Goal: Check status: Check status

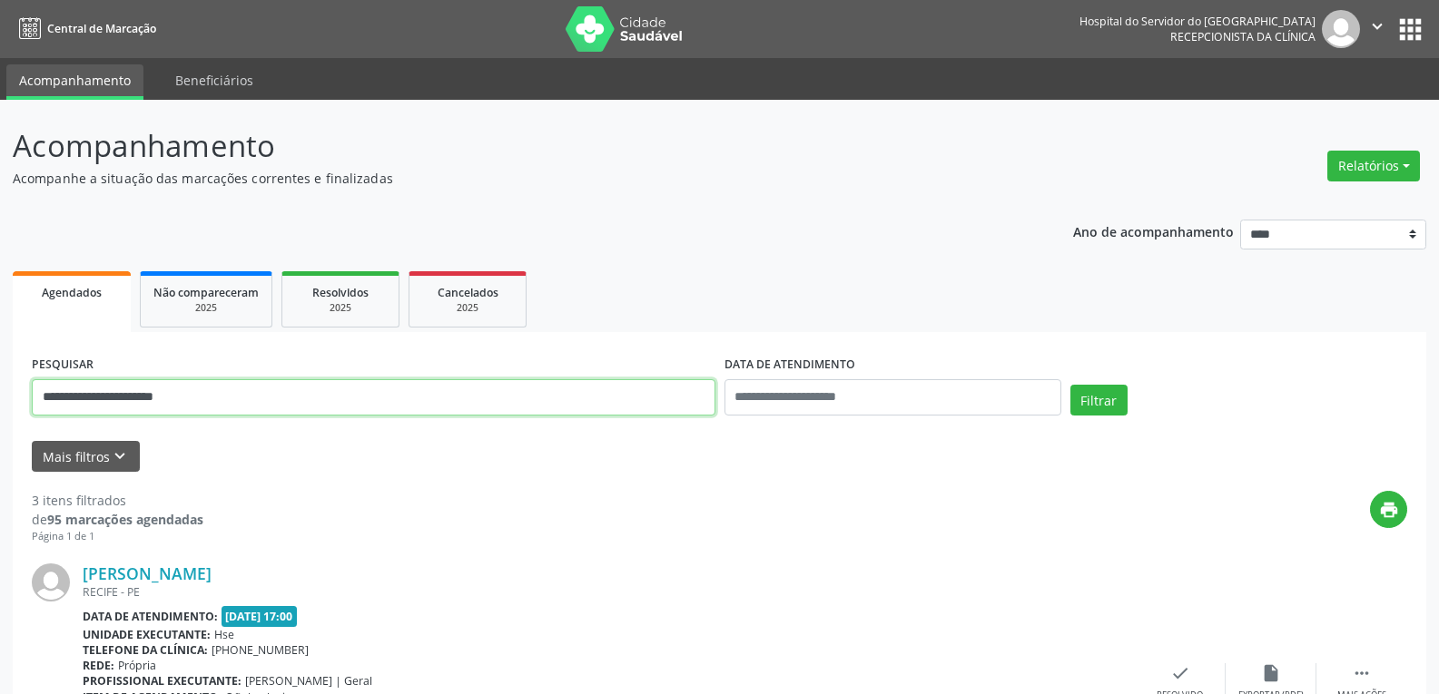
drag, startPoint x: 217, startPoint y: 402, endPoint x: 0, endPoint y: 390, distance: 217.2
click at [1070, 385] on button "Filtrar" at bounding box center [1098, 400] width 57 height 31
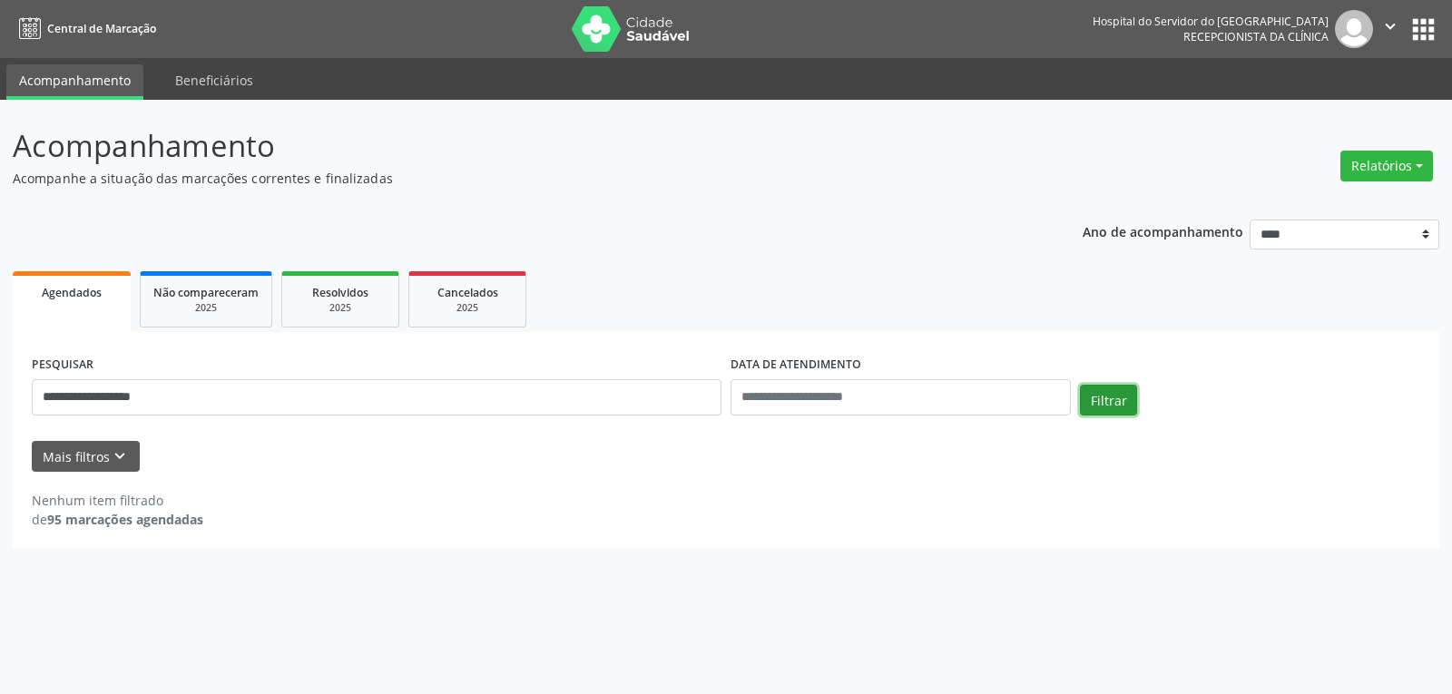
click at [1104, 406] on button "Filtrar" at bounding box center [1108, 400] width 57 height 31
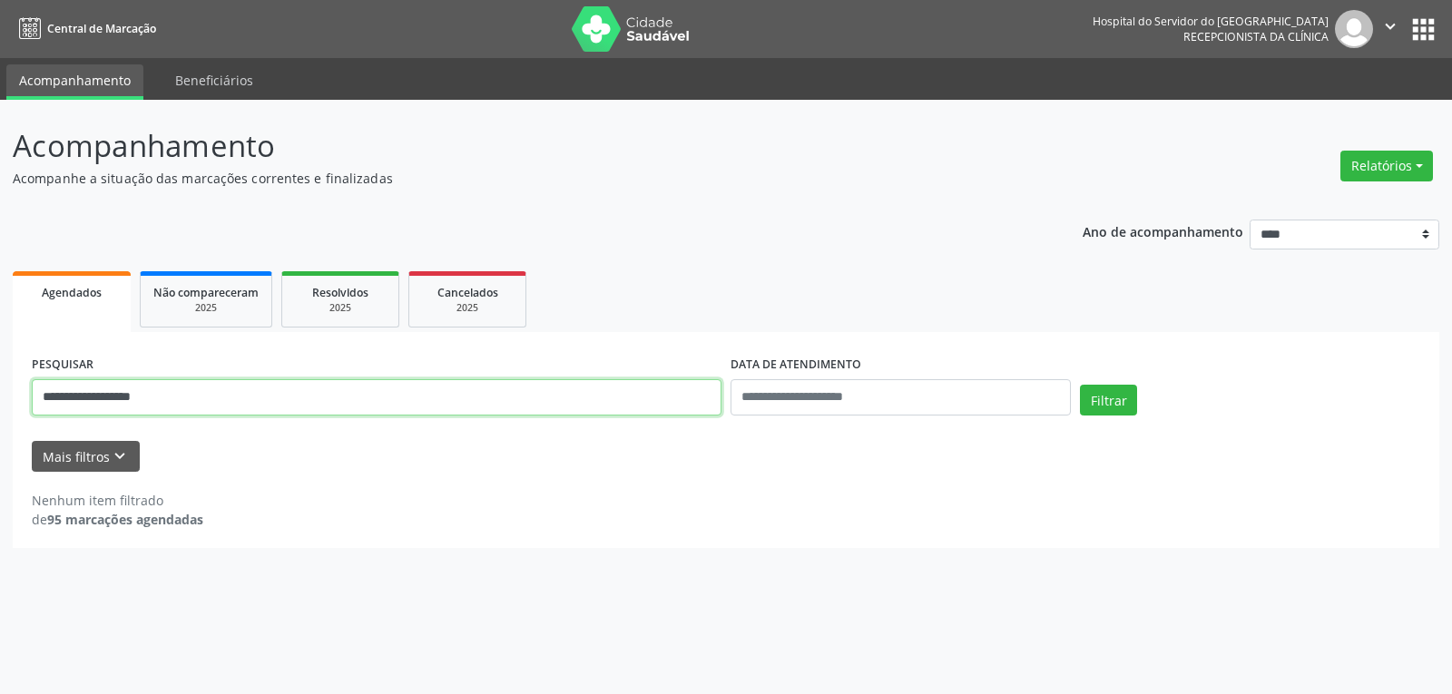
click at [181, 390] on input "**********" at bounding box center [377, 397] width 690 height 36
drag, startPoint x: 212, startPoint y: 402, endPoint x: 0, endPoint y: 372, distance: 214.5
click at [0, 372] on div "**********" at bounding box center [726, 397] width 1452 height 595
paste input "**********"
click at [1080, 385] on button "Filtrar" at bounding box center [1108, 400] width 57 height 31
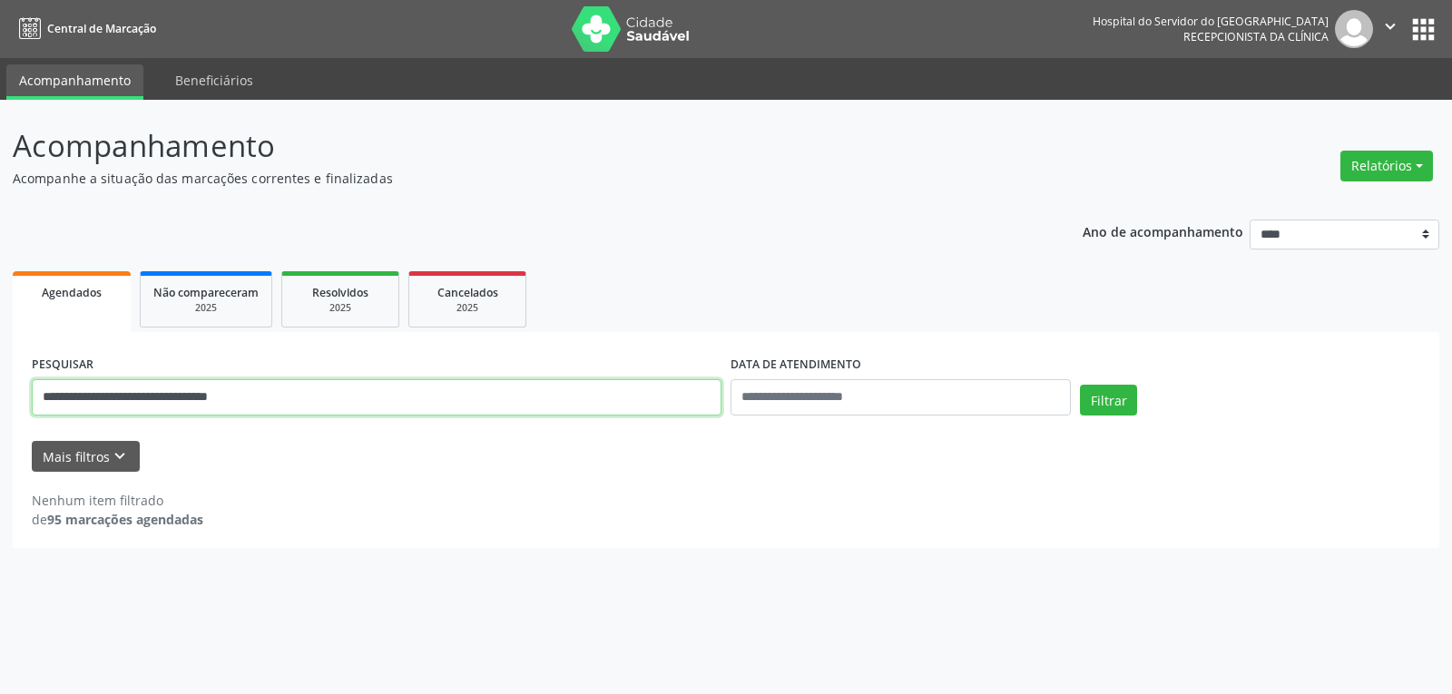
drag, startPoint x: 302, startPoint y: 399, endPoint x: 0, endPoint y: 368, distance: 303.9
click at [0, 368] on div "**********" at bounding box center [726, 397] width 1452 height 595
paste input "text"
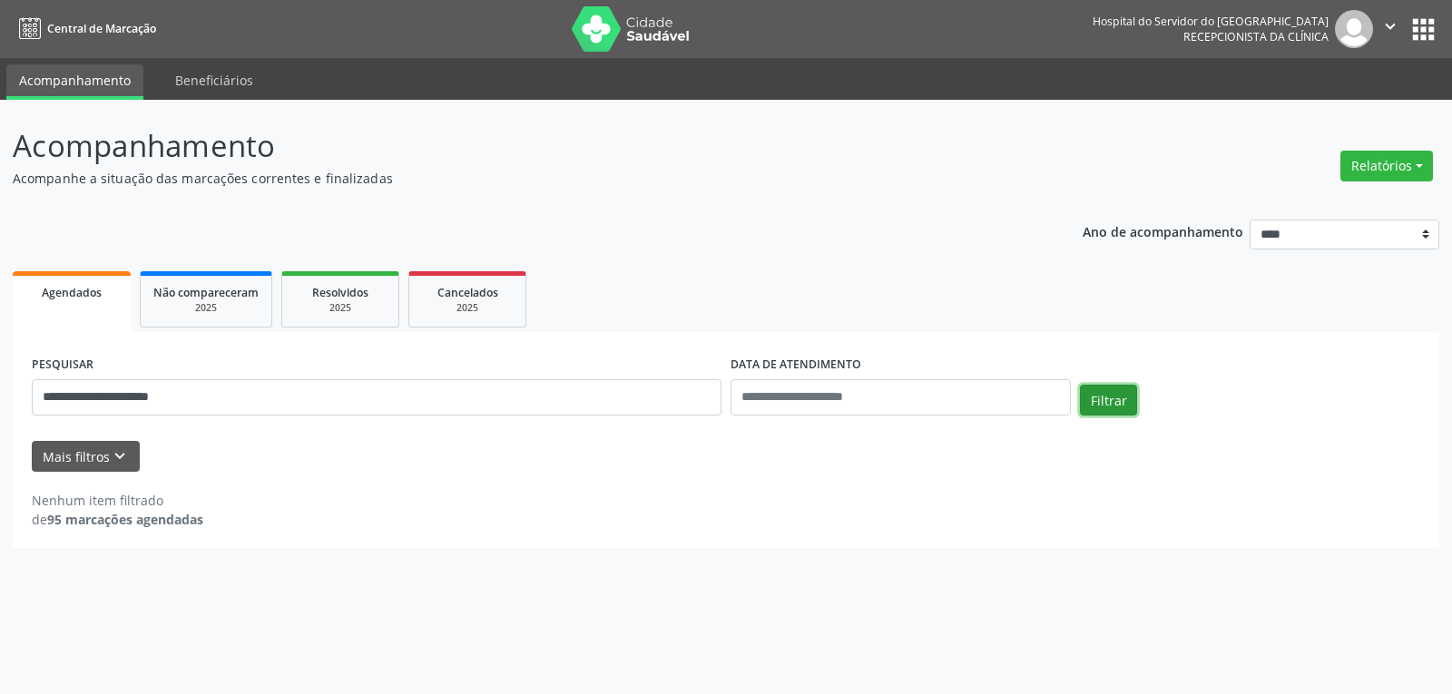
click at [1114, 398] on button "Filtrar" at bounding box center [1108, 400] width 57 height 31
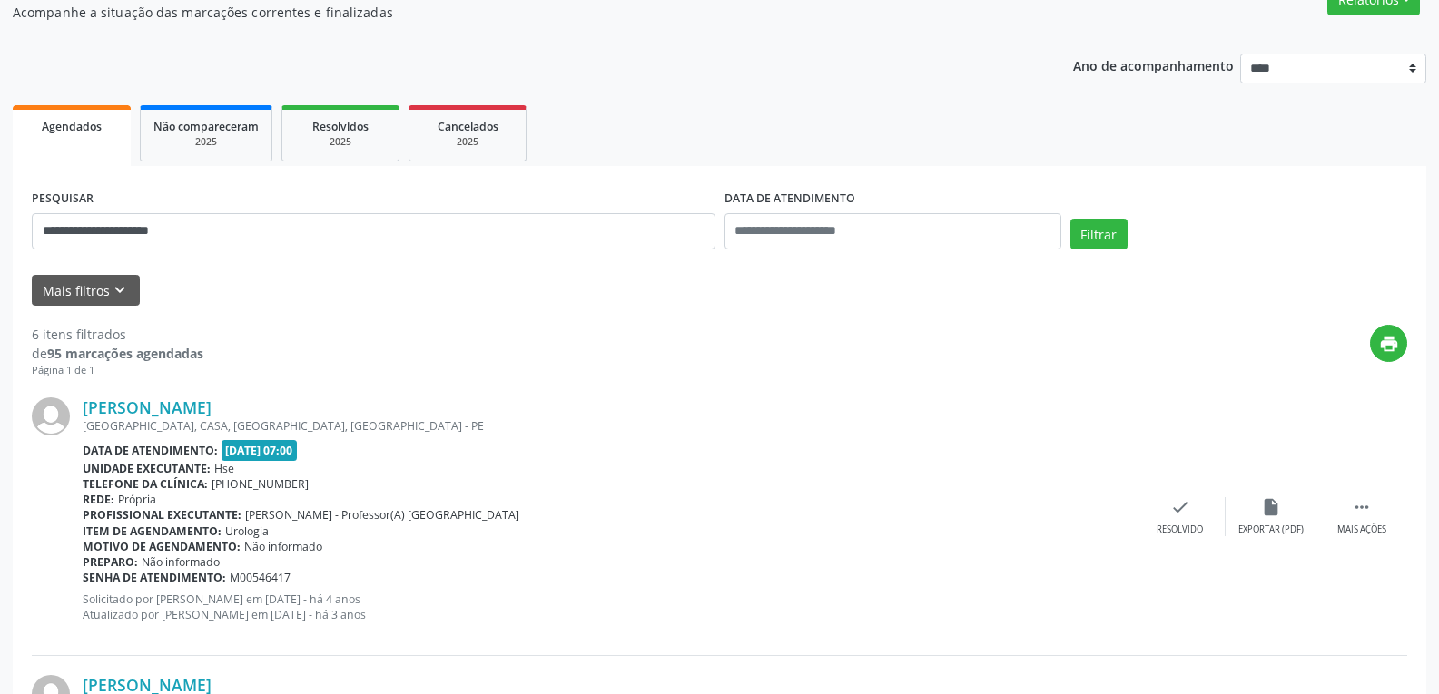
scroll to position [454, 0]
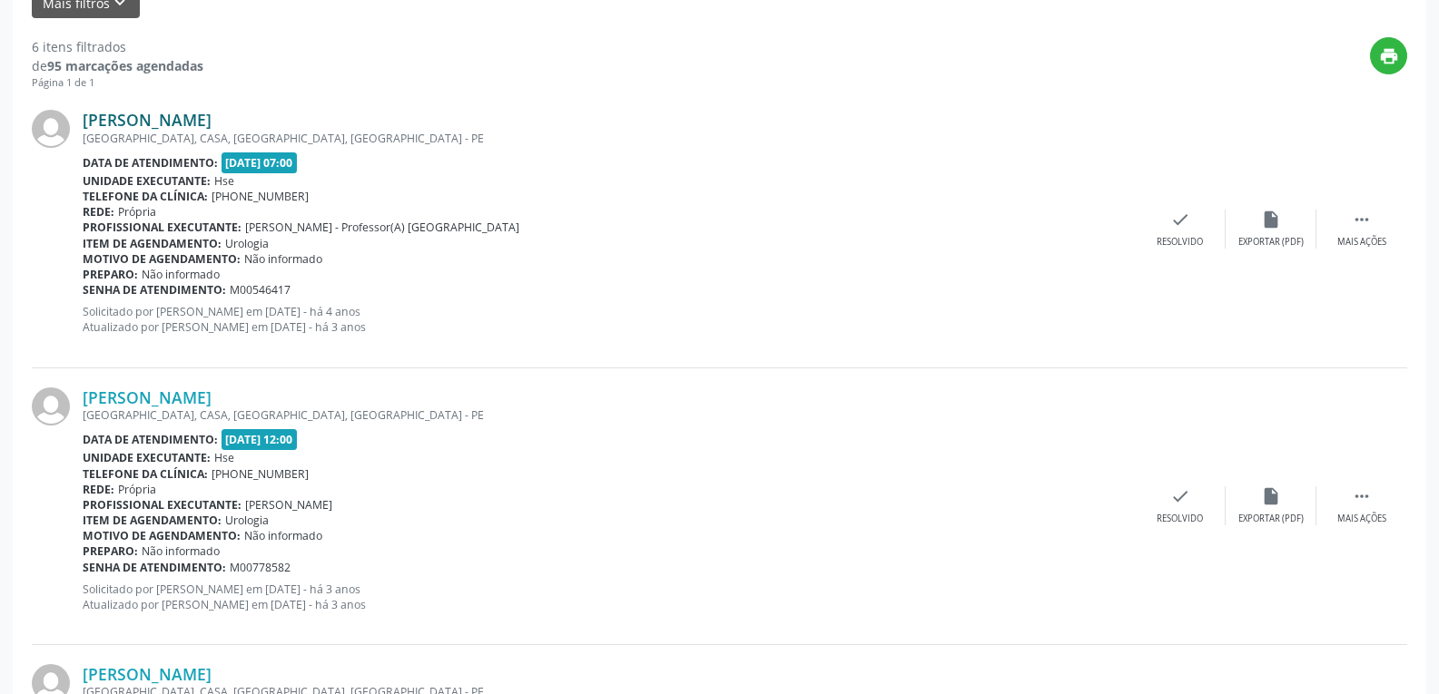
click at [199, 118] on link "[PERSON_NAME]" at bounding box center [147, 120] width 129 height 20
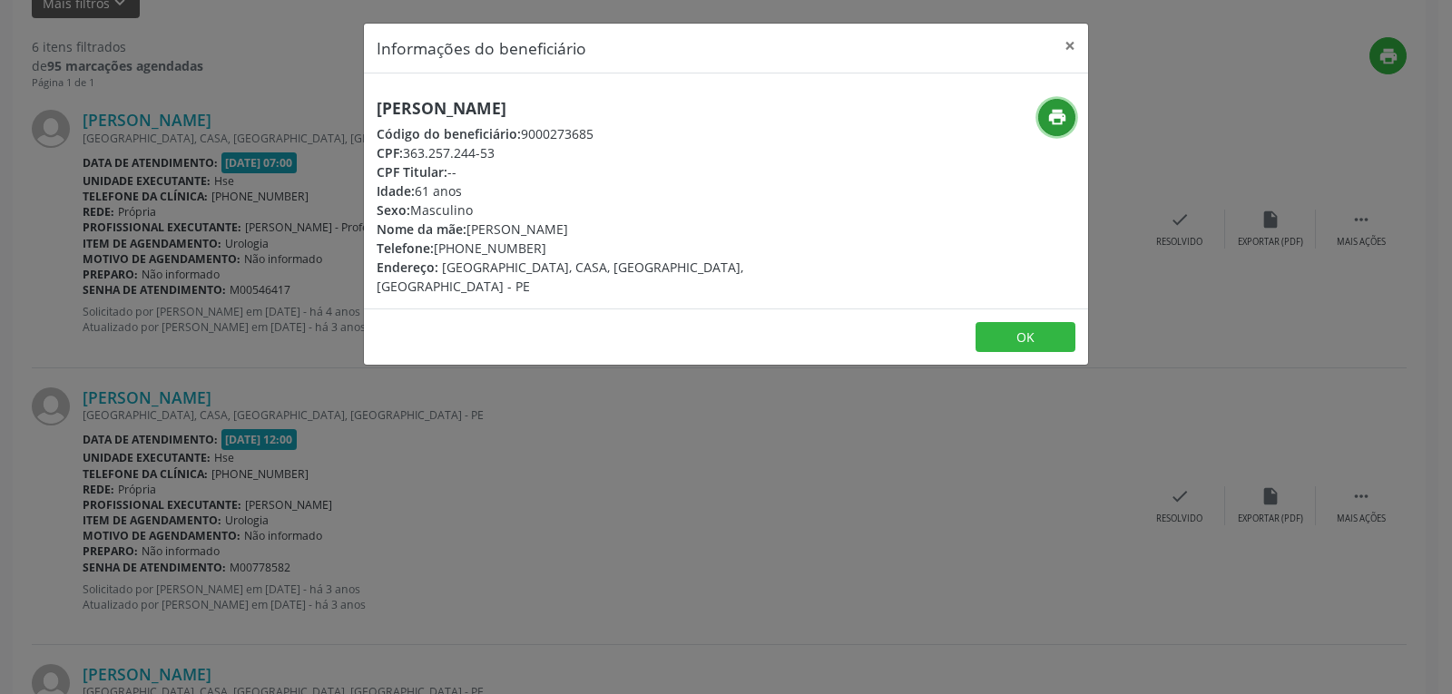
click at [1058, 114] on icon "print" at bounding box center [1057, 117] width 20 height 20
click at [1069, 42] on button "×" at bounding box center [1070, 46] width 36 height 44
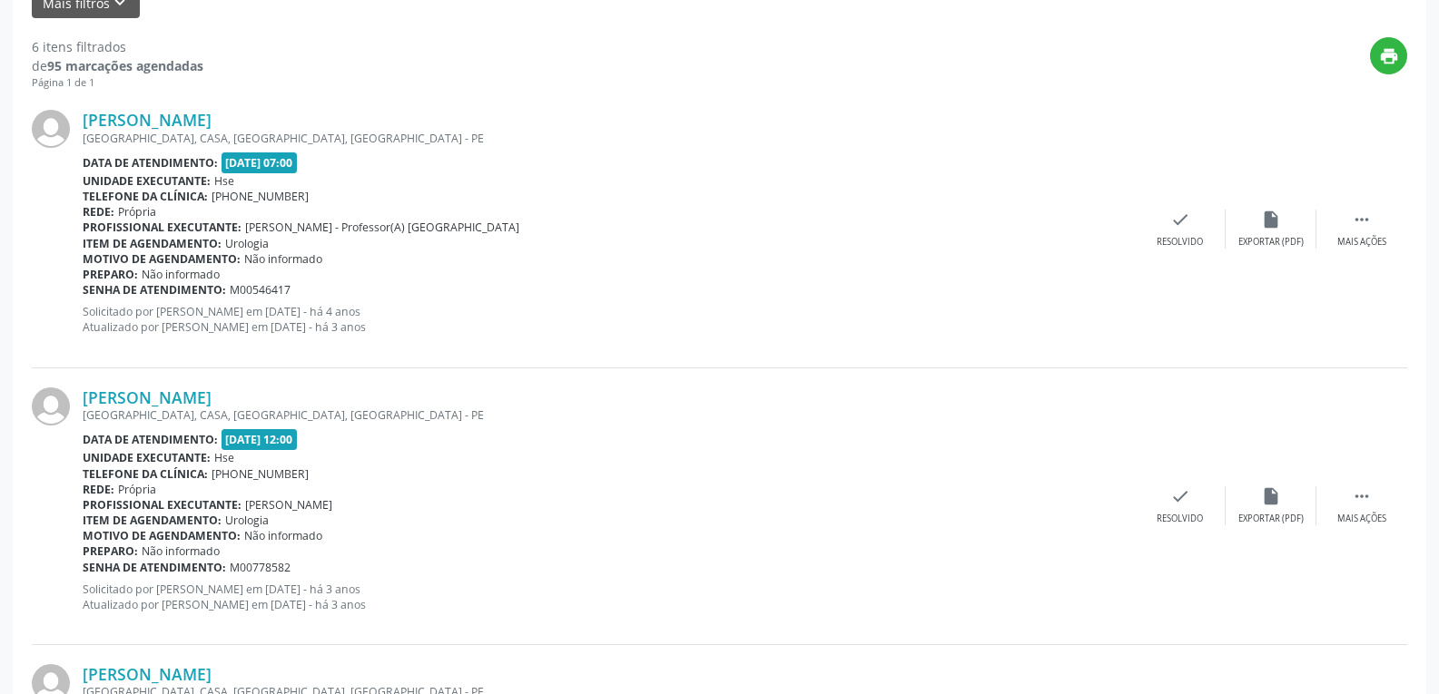
click at [857, 108] on div "[PERSON_NAME] [GEOGRAPHIC_DATA], CASA, [GEOGRAPHIC_DATA], [GEOGRAPHIC_DATA] - P…" at bounding box center [719, 229] width 1375 height 277
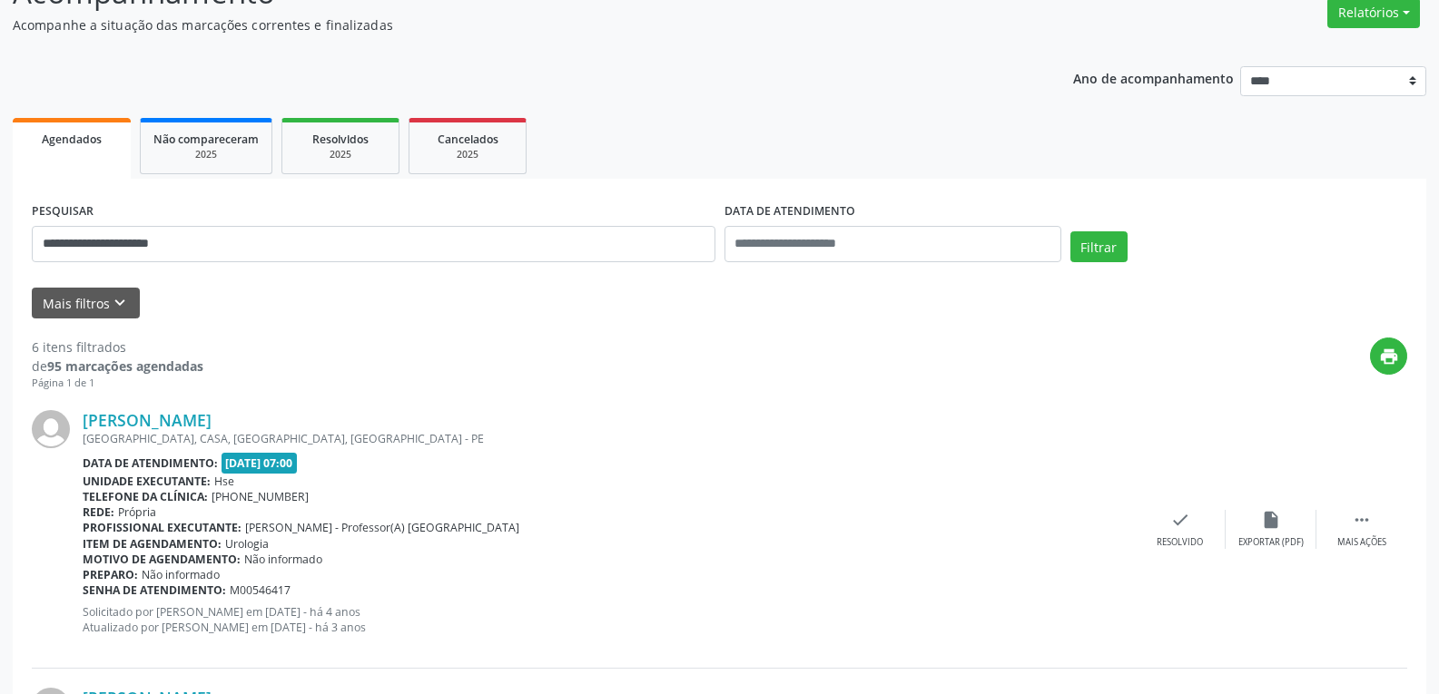
scroll to position [0, 0]
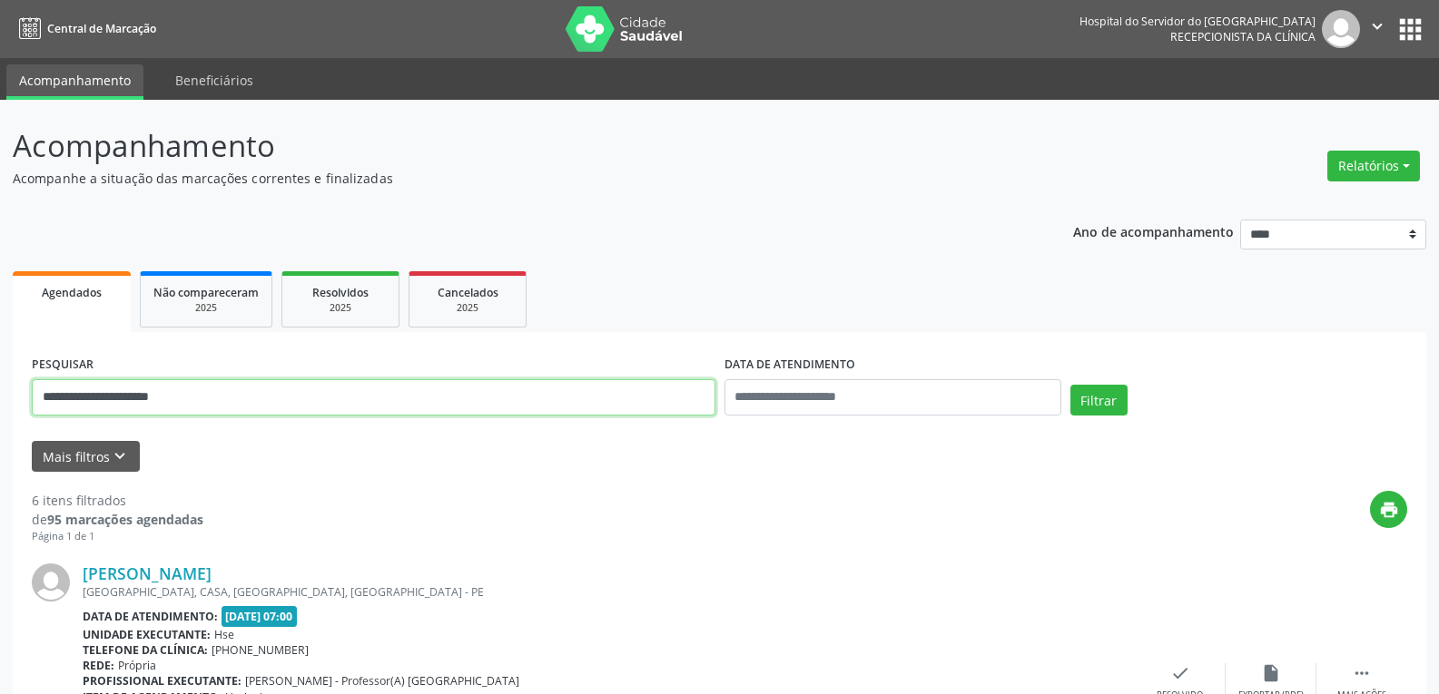
drag, startPoint x: 224, startPoint y: 385, endPoint x: 0, endPoint y: 365, distance: 225.1
type input "**********"
click at [1070, 385] on button "Filtrar" at bounding box center [1098, 400] width 57 height 31
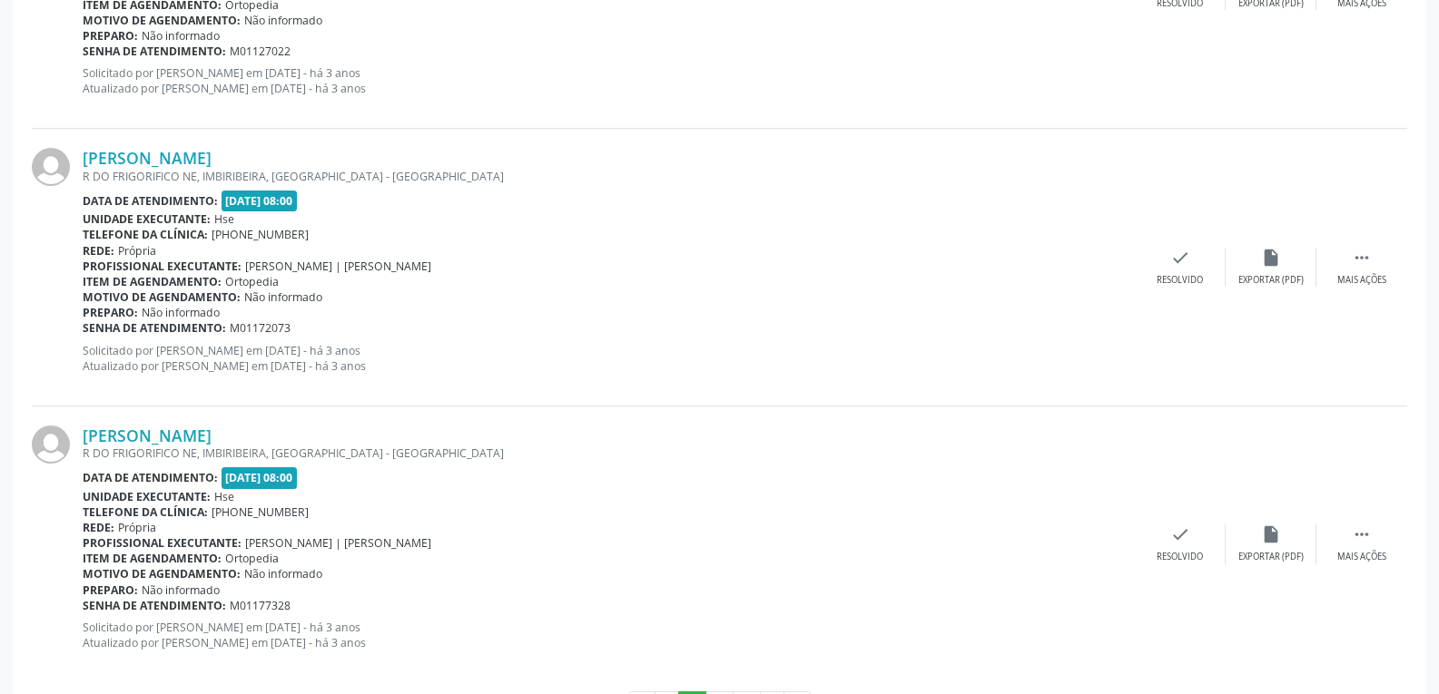
scroll to position [4092, 0]
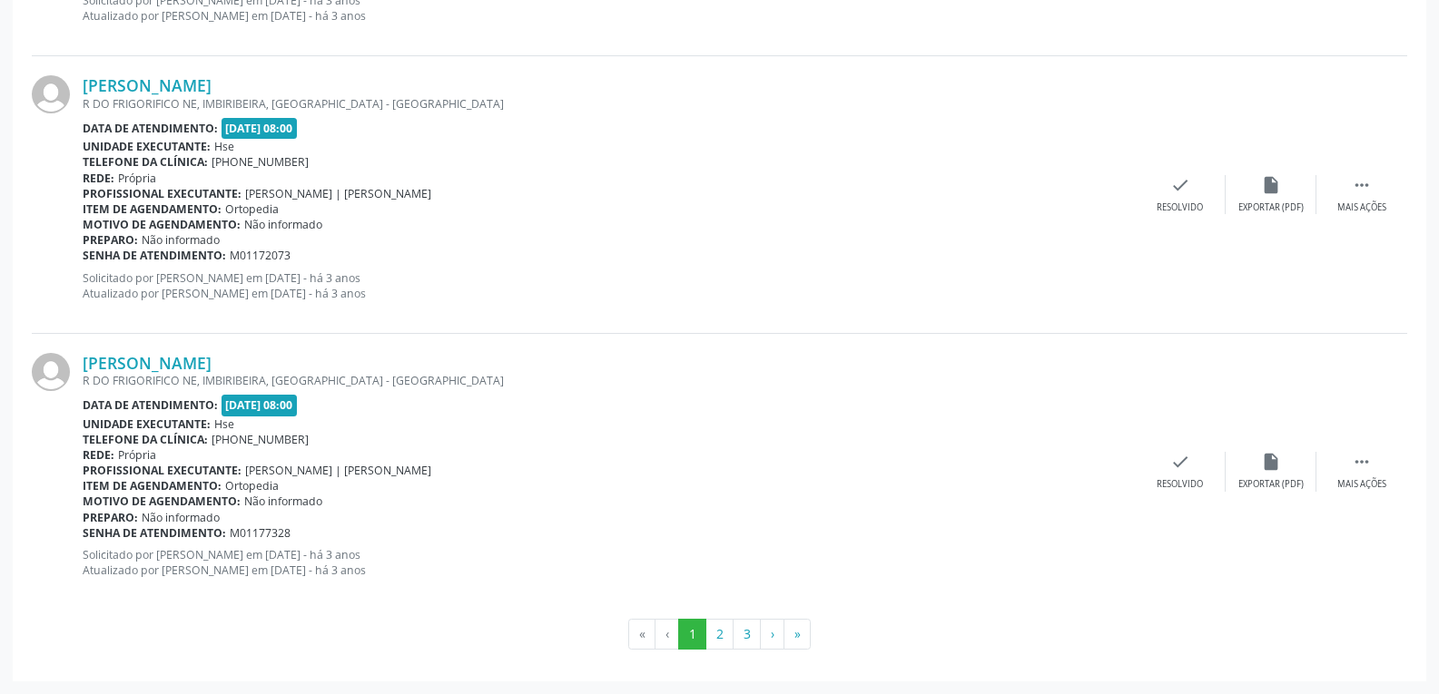
click at [148, 374] on div "R DO FRIGORIFICO NE, IMBIRIBEIRA, [GEOGRAPHIC_DATA] - [GEOGRAPHIC_DATA]" at bounding box center [609, 380] width 1052 height 15
click at [162, 368] on link "[PERSON_NAME]" at bounding box center [147, 363] width 129 height 20
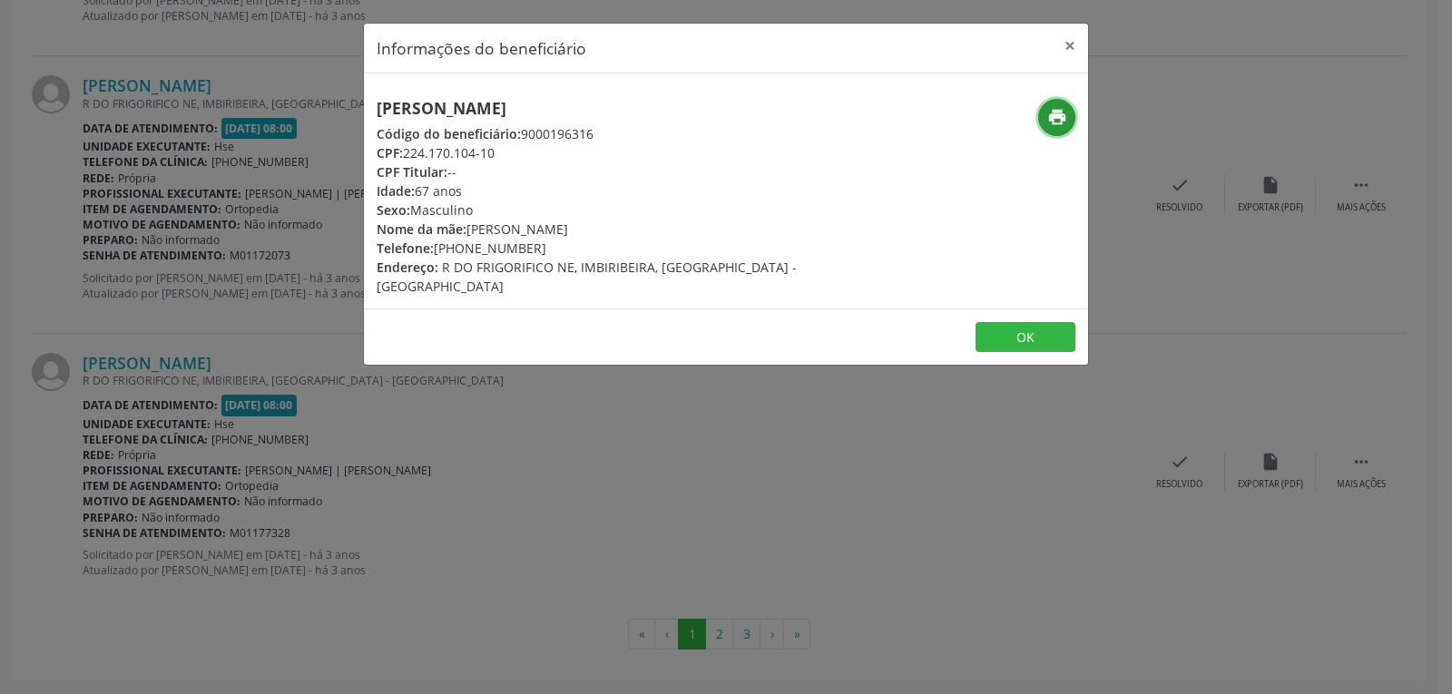
click at [1056, 118] on icon "print" at bounding box center [1057, 117] width 20 height 20
drag, startPoint x: 404, startPoint y: 155, endPoint x: 543, endPoint y: 154, distance: 138.9
click at [543, 154] on div "CPF: 224.170.104-10" at bounding box center [605, 152] width 457 height 19
copy div "224.170.104-10"
drag, startPoint x: 466, startPoint y: 248, endPoint x: 634, endPoint y: 241, distance: 168.9
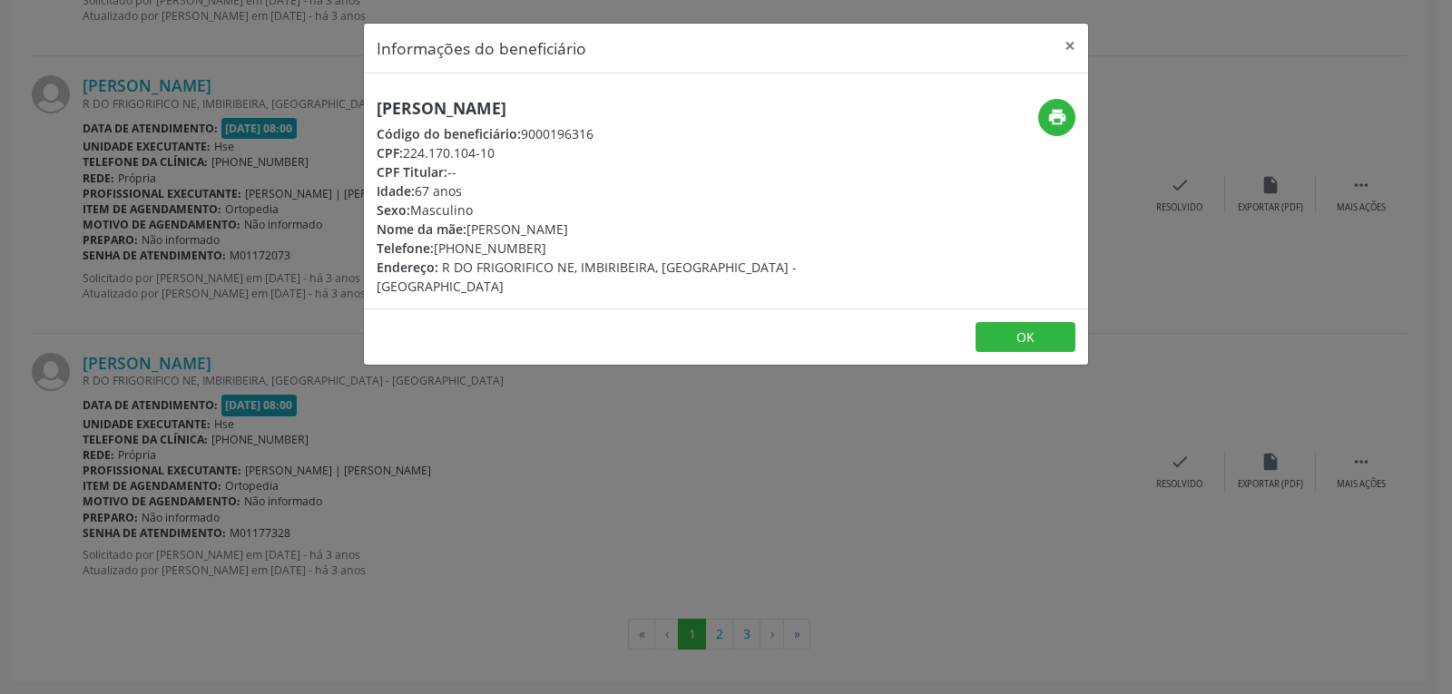
click at [634, 241] on div "Telefone: [PHONE_NUMBER]" at bounding box center [605, 248] width 457 height 19
copy div "98469-8402"
click at [1069, 41] on button "×" at bounding box center [1070, 46] width 36 height 44
